Goal: Transaction & Acquisition: Purchase product/service

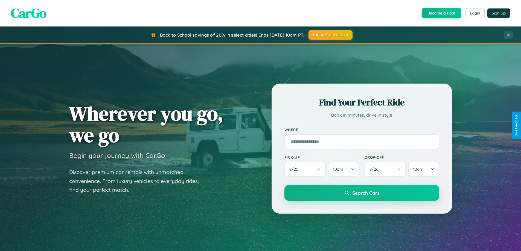
scroll to position [1053, 0]
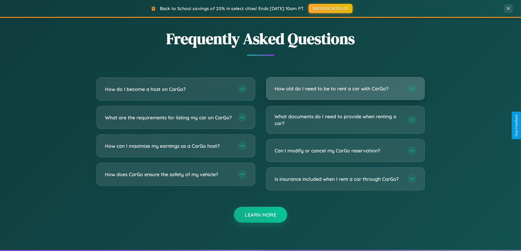
click at [345, 89] on h3 "How old do I need to be to rent a car with CarGo?" at bounding box center [338, 88] width 127 height 7
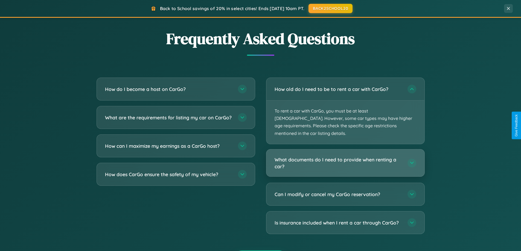
click at [345, 156] on h3 "What documents do I need to provide when renting a car?" at bounding box center [338, 162] width 127 height 13
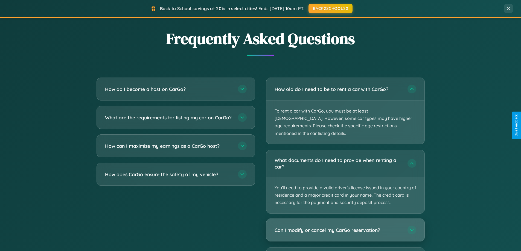
click at [345, 227] on h3 "Can I modify or cancel my CarGo reservation?" at bounding box center [338, 230] width 127 height 7
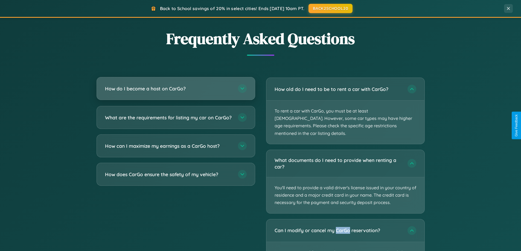
click at [176, 89] on h3 "How do I become a host on CarGo?" at bounding box center [168, 88] width 127 height 7
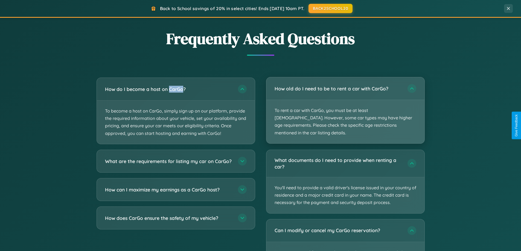
click at [345, 107] on p "To rent a car with CarGo, you must be at least [DEMOGRAPHIC_DATA]. However, som…" at bounding box center [345, 121] width 158 height 43
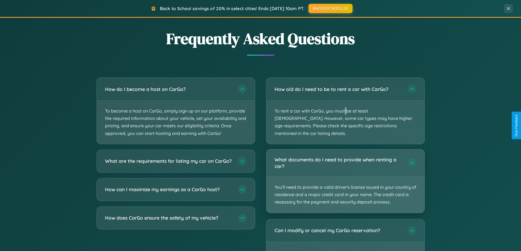
click at [345, 177] on p "You'll need to provide a valid driver's license issued in your country of resid…" at bounding box center [345, 195] width 158 height 36
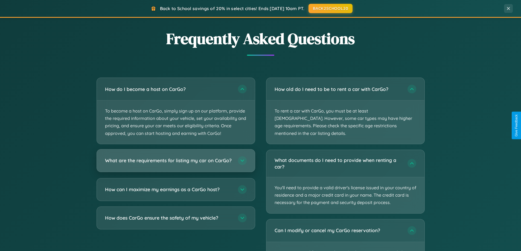
click at [176, 163] on h3 "What are the requirements for listing my car on CarGo?" at bounding box center [168, 160] width 127 height 7
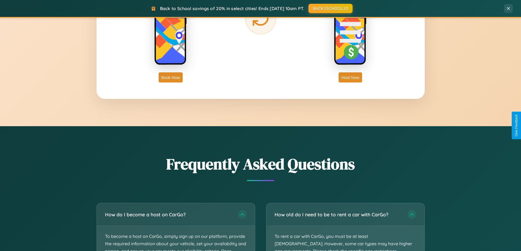
scroll to position [879, 0]
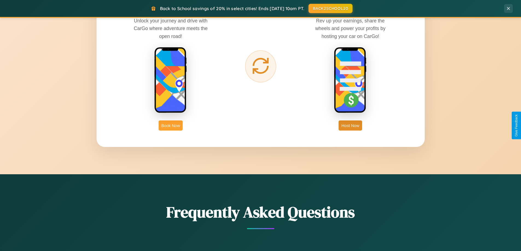
click at [171, 126] on button "Book Now" at bounding box center [171, 126] width 24 height 10
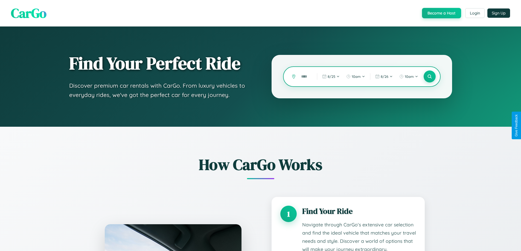
click at [305, 77] on input "text" at bounding box center [304, 77] width 13 height 10
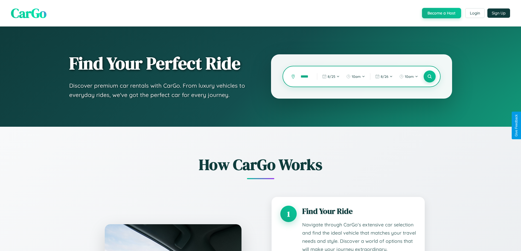
scroll to position [0, 4]
type input "******"
click at [429, 77] on icon at bounding box center [429, 76] width 5 height 5
